Goal: Task Accomplishment & Management: Use online tool/utility

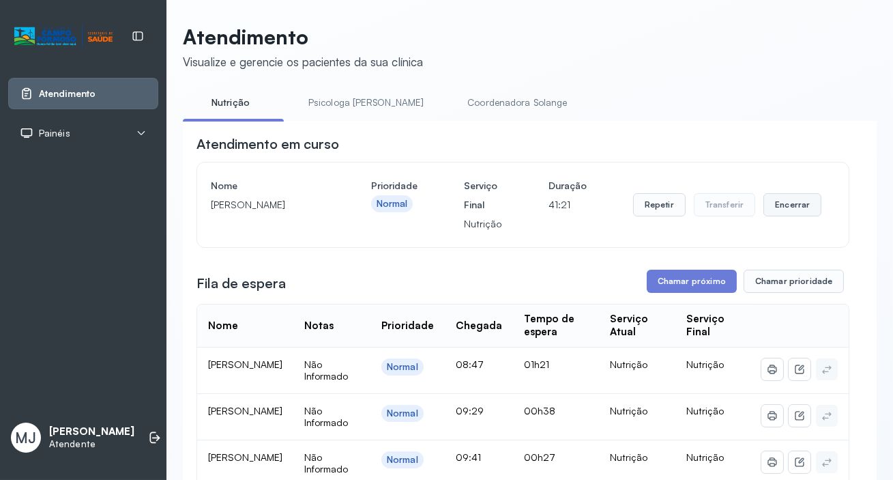
click at [769, 207] on button "Encerrar" at bounding box center [793, 204] width 58 height 23
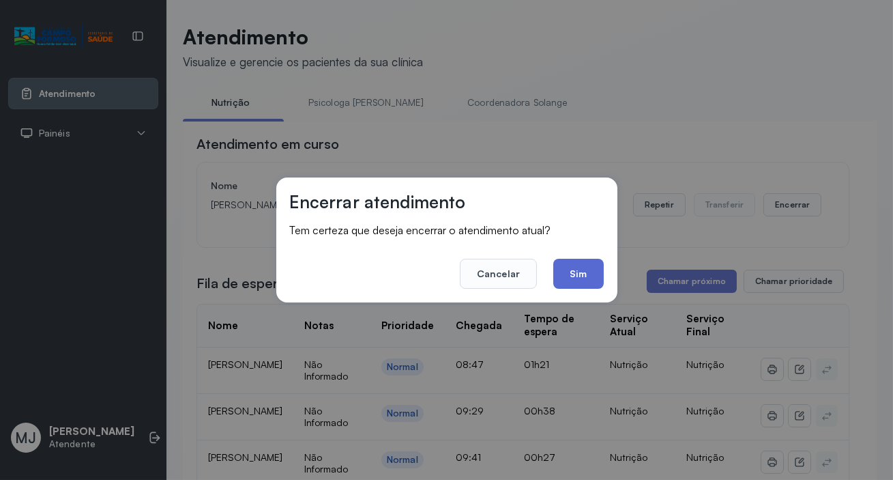
click at [571, 268] on button "Sim" at bounding box center [579, 274] width 50 height 30
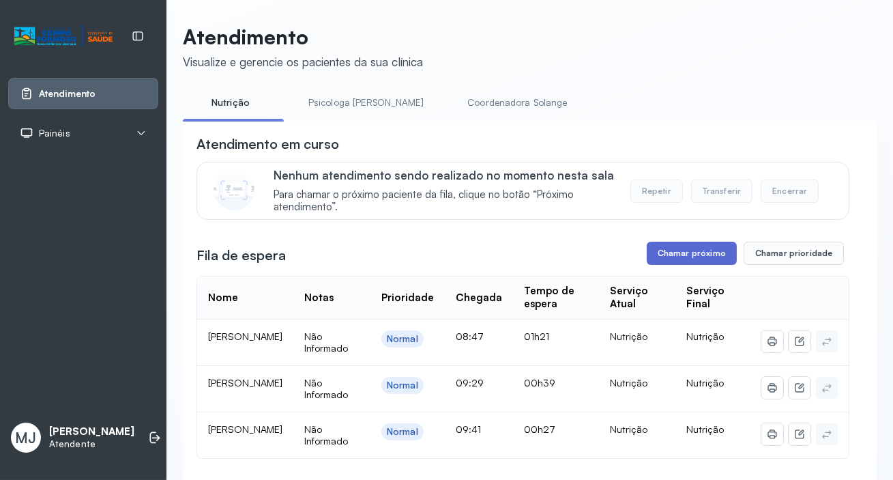
click at [665, 259] on button "Chamar próximo" at bounding box center [692, 253] width 90 height 23
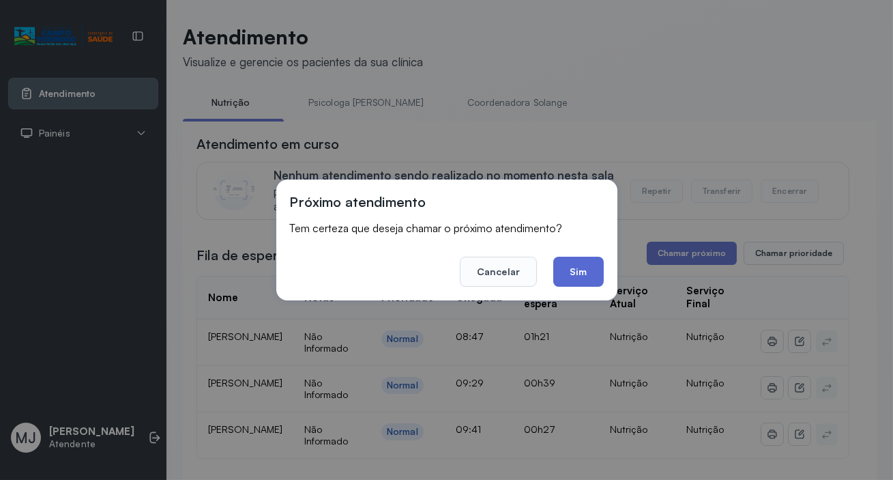
click at [565, 278] on button "Sim" at bounding box center [579, 272] width 50 height 30
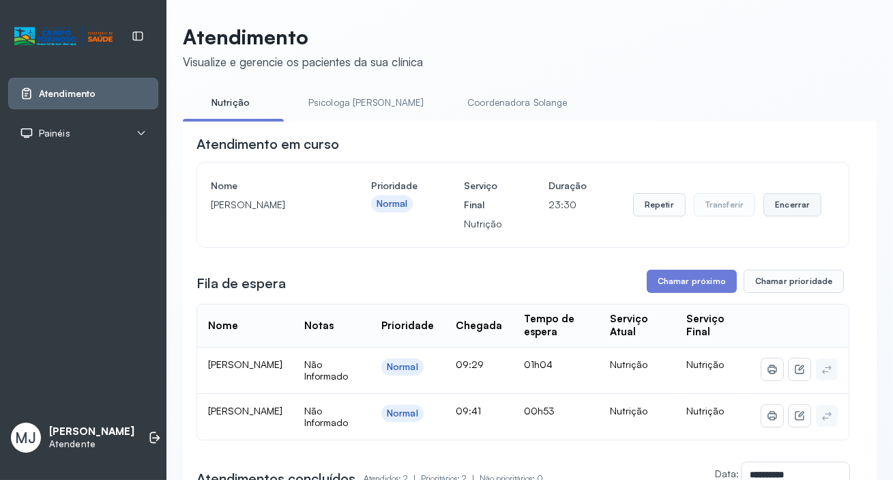
click at [775, 205] on button "Encerrar" at bounding box center [793, 204] width 58 height 23
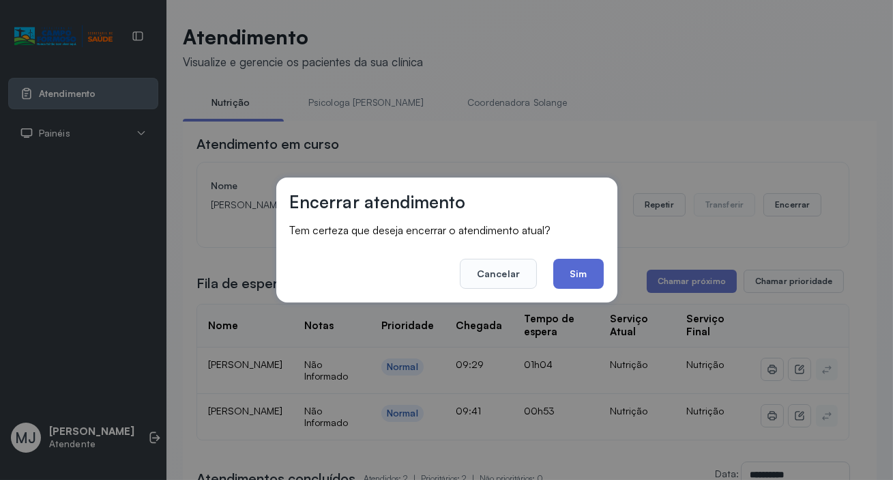
click at [586, 277] on button "Sim" at bounding box center [579, 274] width 50 height 30
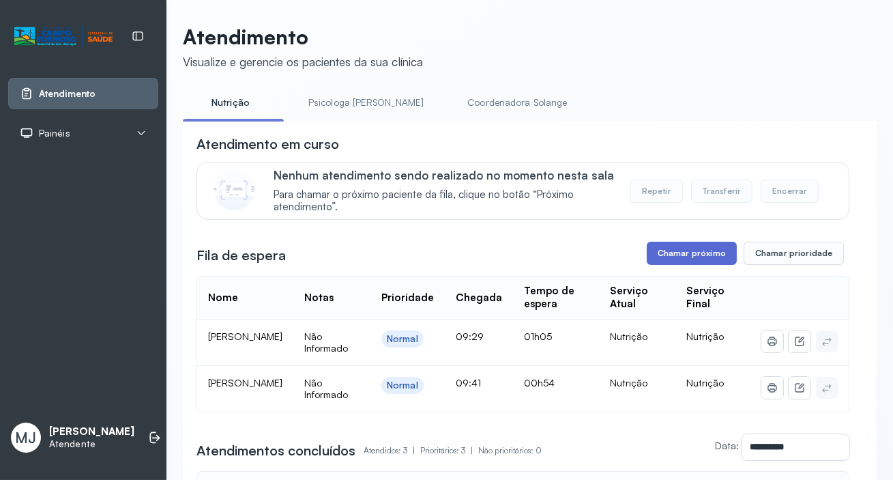
click at [681, 251] on button "Chamar próximo" at bounding box center [692, 253] width 90 height 23
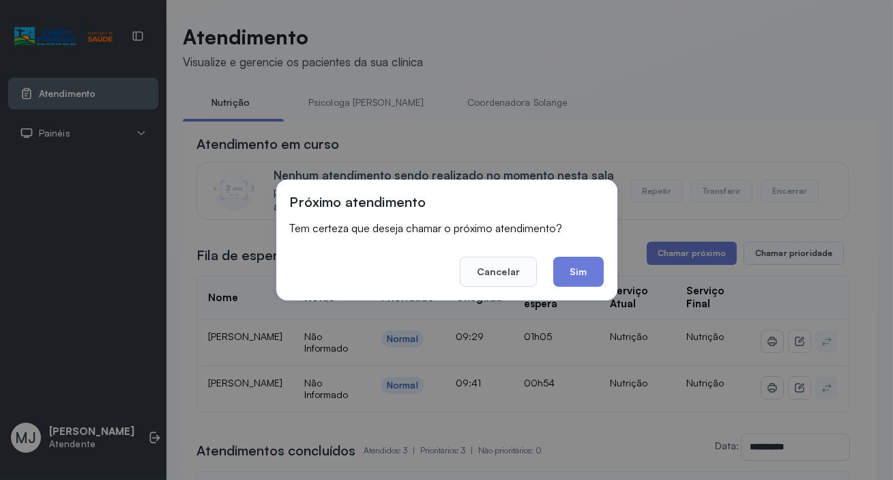
drag, startPoint x: 589, startPoint y: 277, endPoint x: 491, endPoint y: 160, distance: 152.6
click at [589, 275] on button "Sim" at bounding box center [579, 272] width 50 height 30
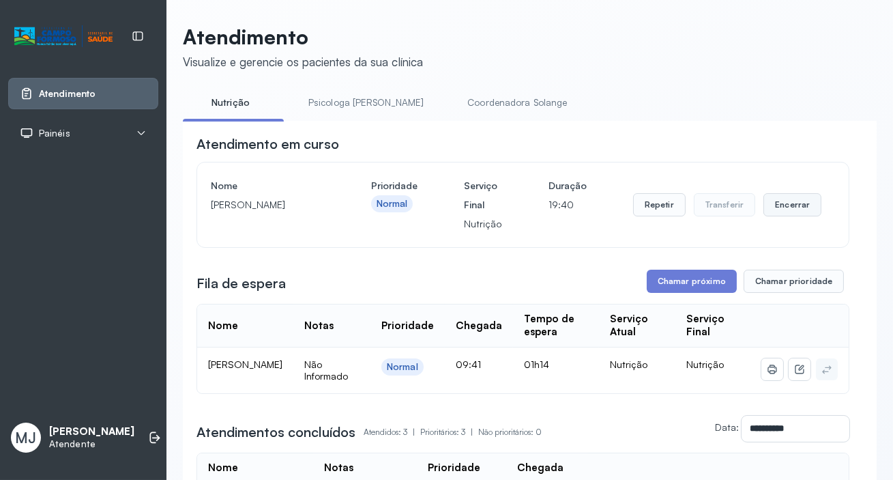
click at [780, 205] on button "Encerrar" at bounding box center [793, 204] width 58 height 23
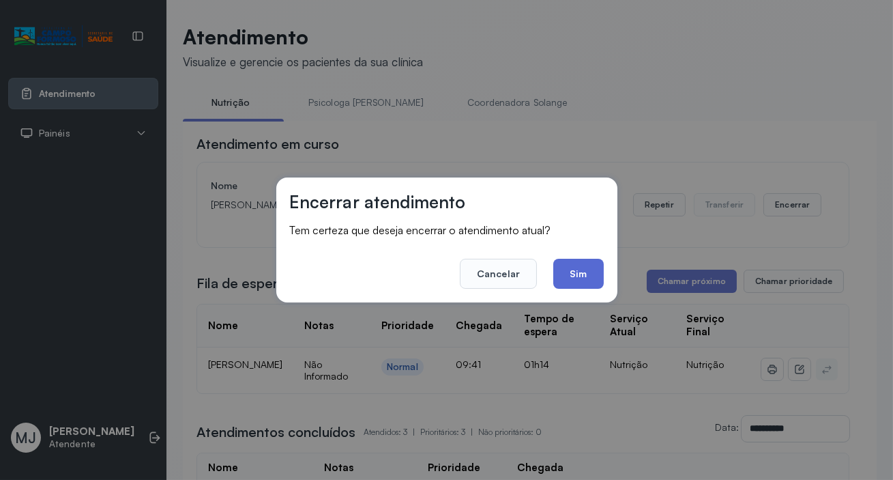
click at [588, 274] on button "Sim" at bounding box center [579, 274] width 50 height 30
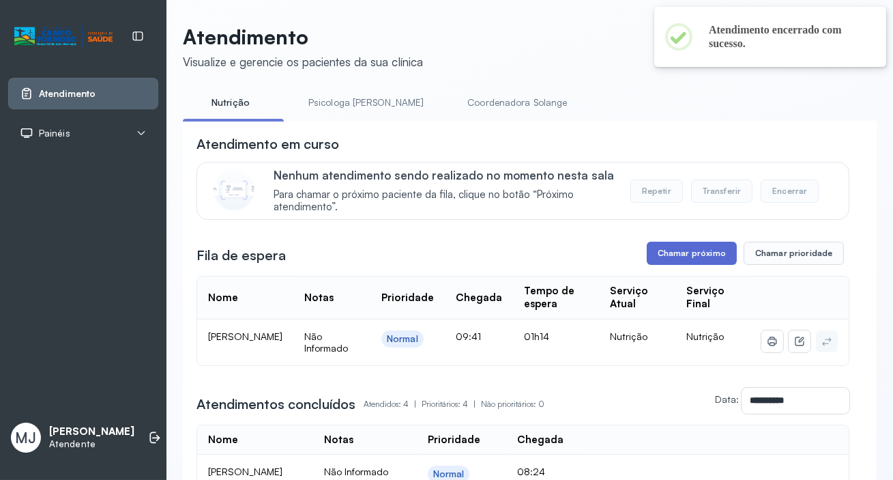
click at [670, 261] on button "Chamar próximo" at bounding box center [692, 253] width 90 height 23
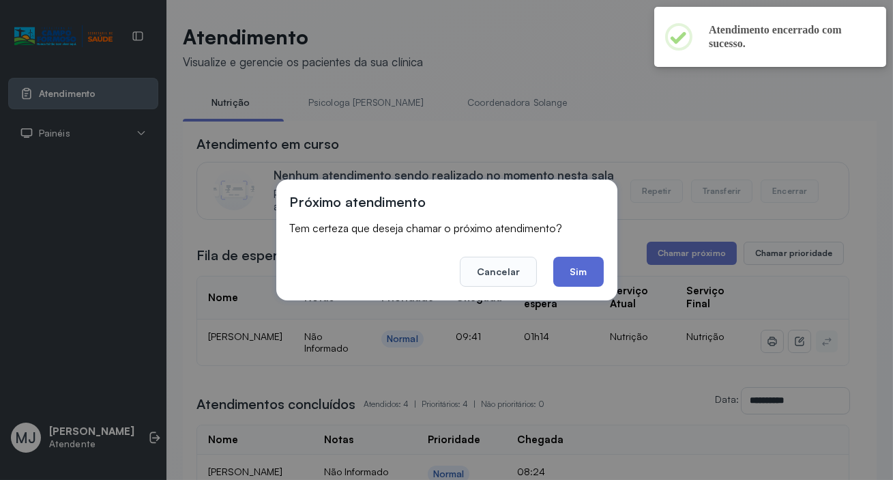
click at [573, 270] on button "Sim" at bounding box center [579, 272] width 50 height 30
